Goal: Transaction & Acquisition: Purchase product/service

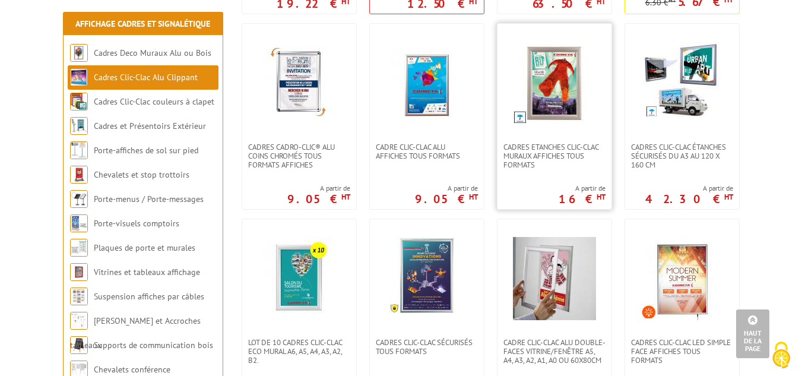
scroll to position [475, 0]
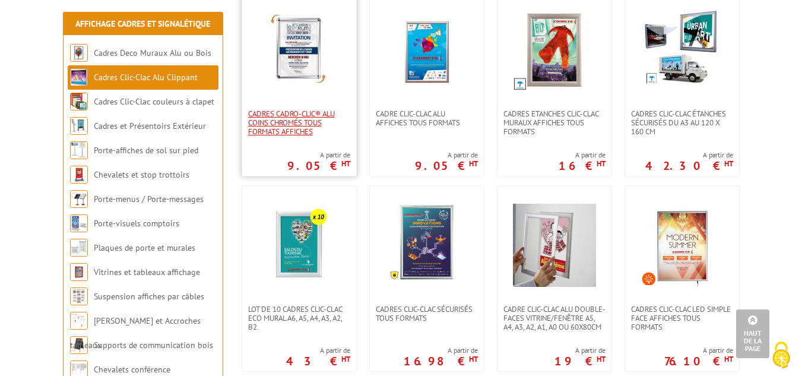
click at [282, 118] on span "Cadres Cadro-Clic® Alu coins chromés tous formats affiches" at bounding box center [299, 122] width 102 height 27
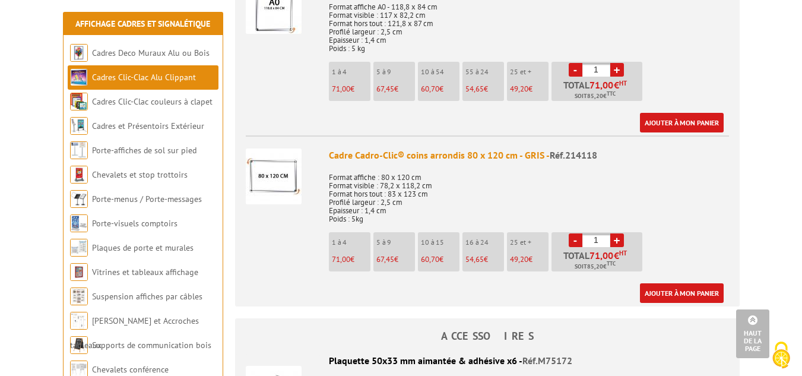
scroll to position [2077, 0]
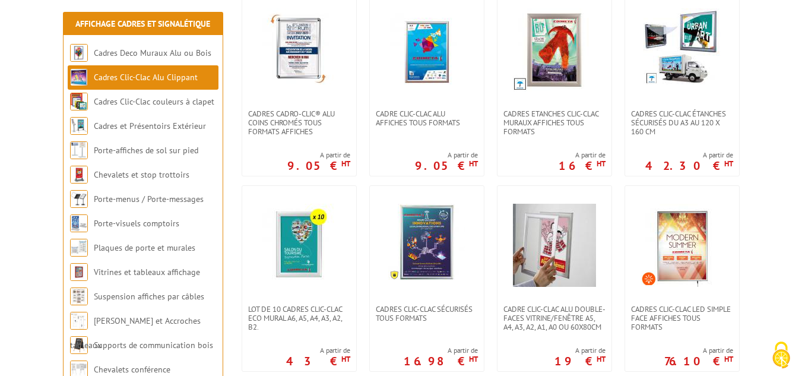
drag, startPoint x: 771, startPoint y: 31, endPoint x: 790, endPoint y: 6, distance: 31.3
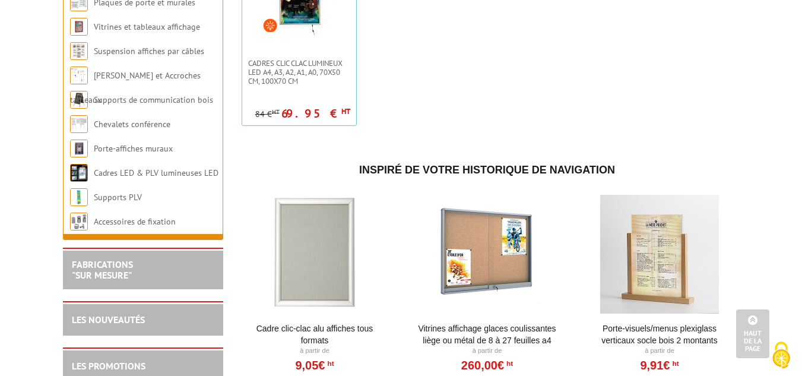
scroll to position [949, 0]
